Goal: Find contact information: Find contact information

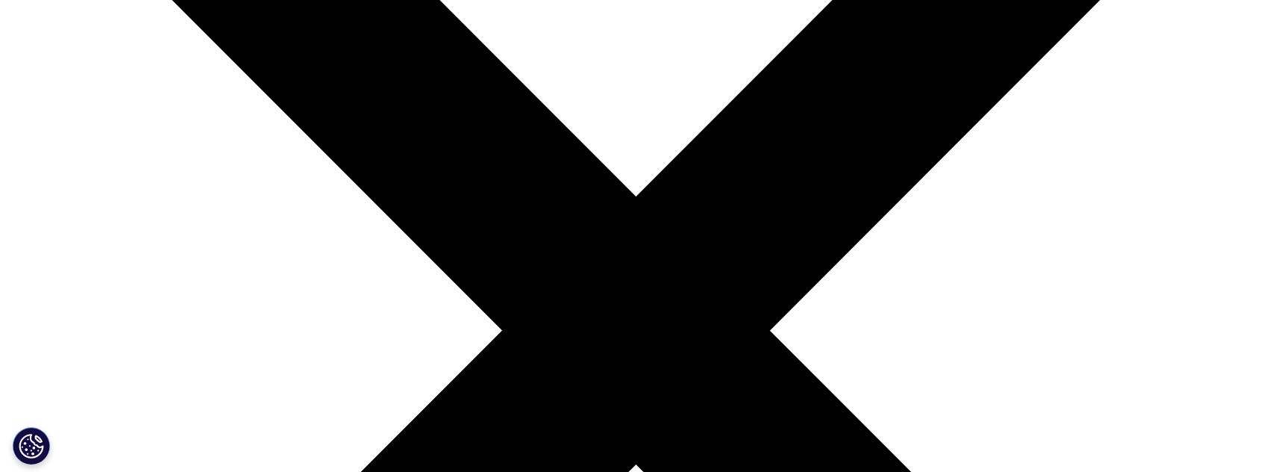
scroll to position [320, 0]
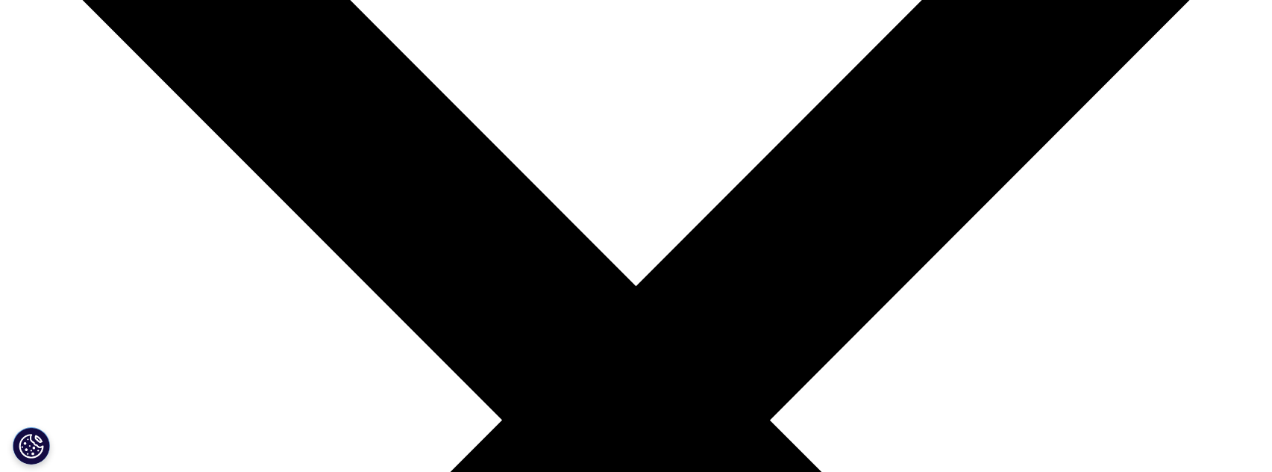
scroll to position [210, 0]
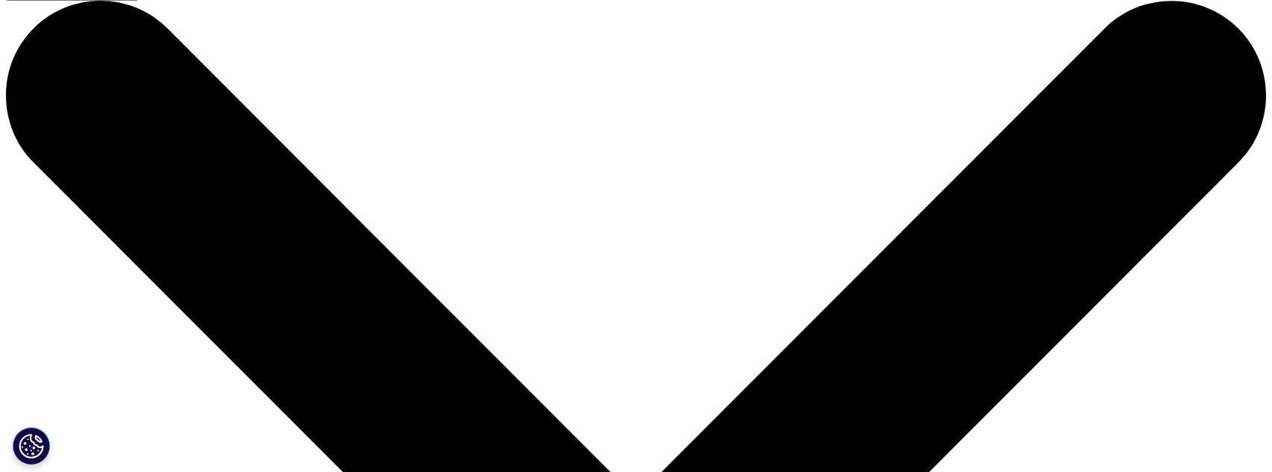
scroll to position [23, 0]
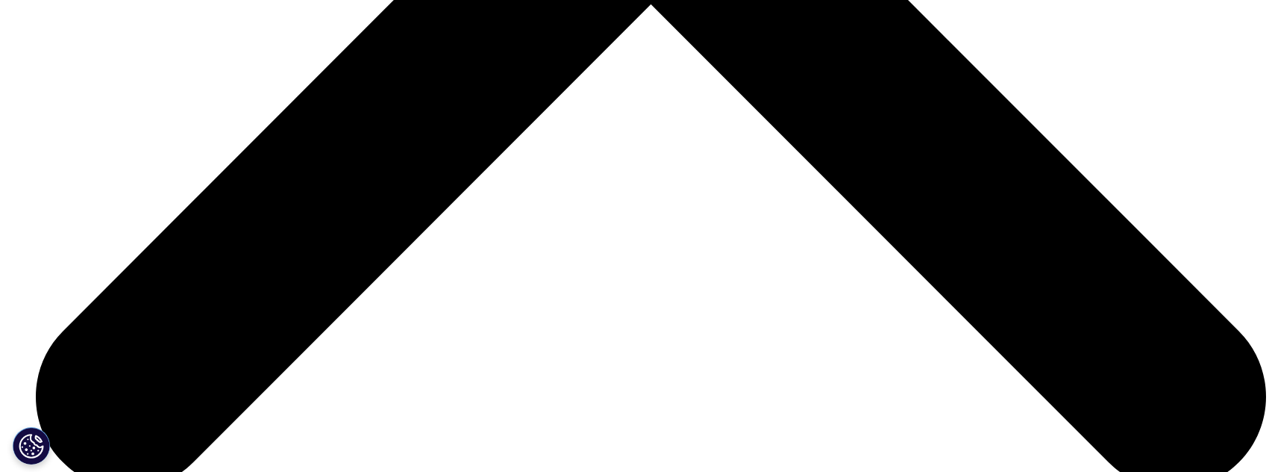
scroll to position [2501, 0]
